Goal: Task Accomplishment & Management: Complete application form

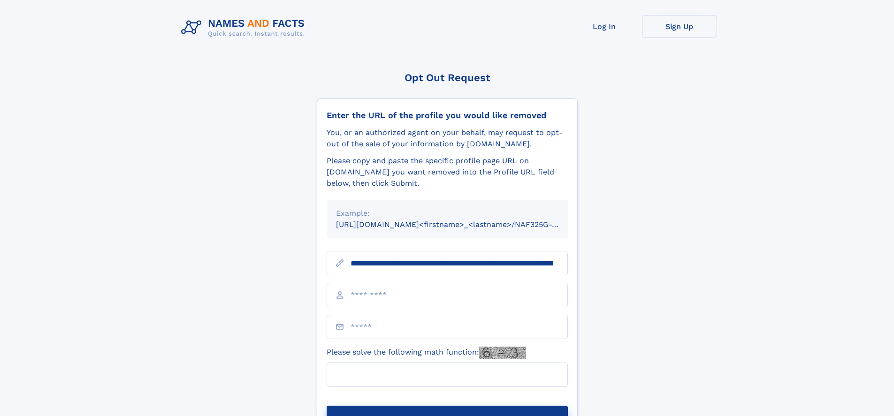
scroll to position [0, 85]
type input "**********"
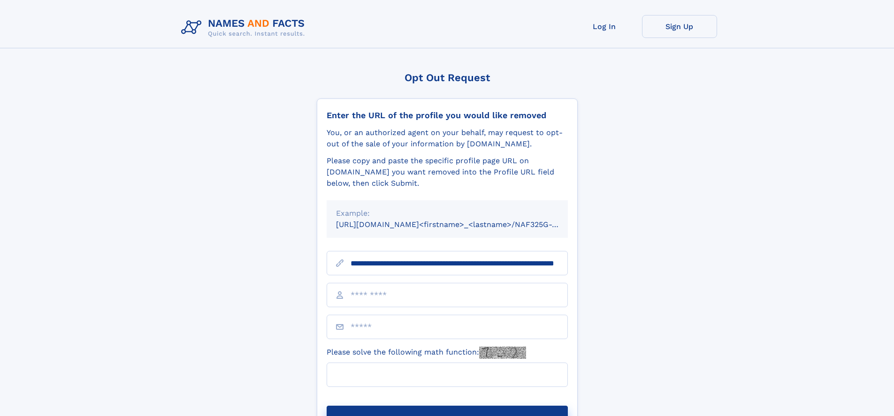
scroll to position [0, 85]
type input "**********"
